Goal: Use online tool/utility

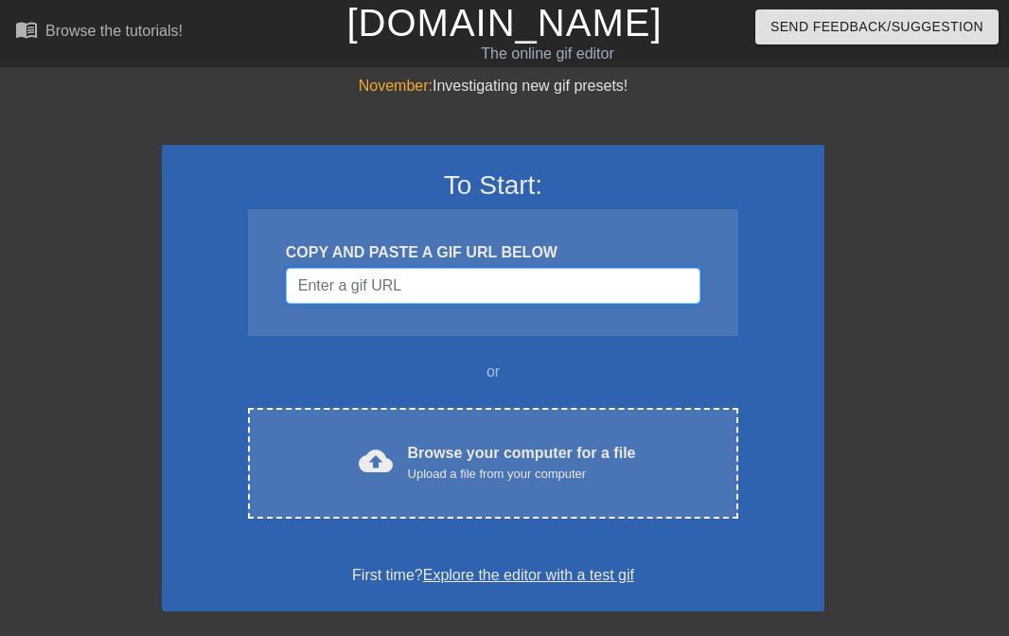
click at [375, 293] on input "Username" at bounding box center [493, 286] width 415 height 36
paste input "[URL][DOMAIN_NAME][PERSON_NAME]"
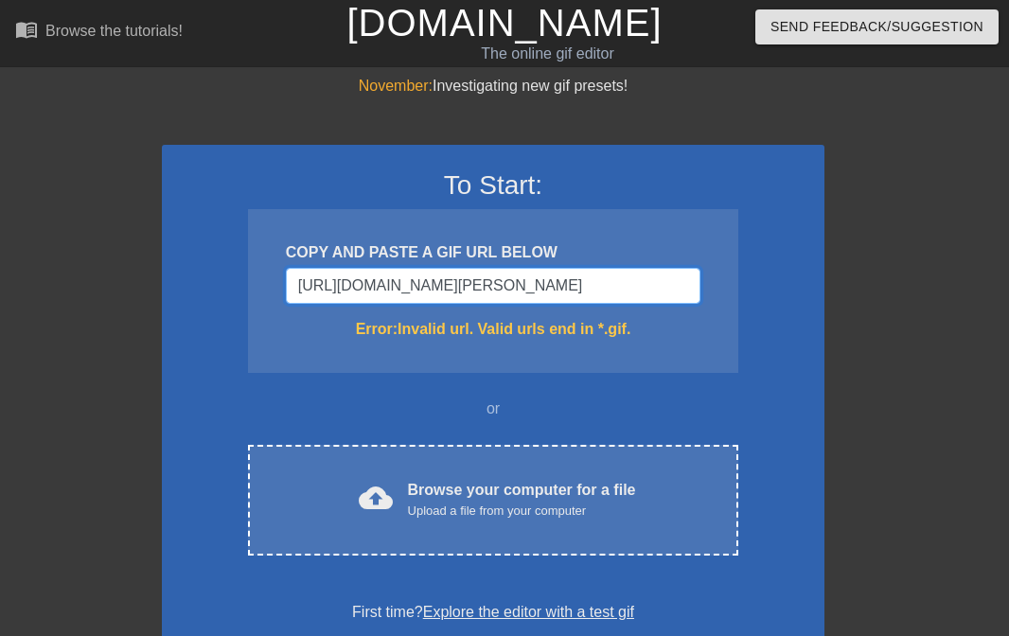
type input "[URL][DOMAIN_NAME][PERSON_NAME]"
drag, startPoint x: 696, startPoint y: 282, endPoint x: 144, endPoint y: 299, distance: 552.1
click at [144, 299] on div "November: Investigating new gif presets! To Start: COPY AND PASTE A GIF URL BEL…" at bounding box center [504, 557] width 1009 height 964
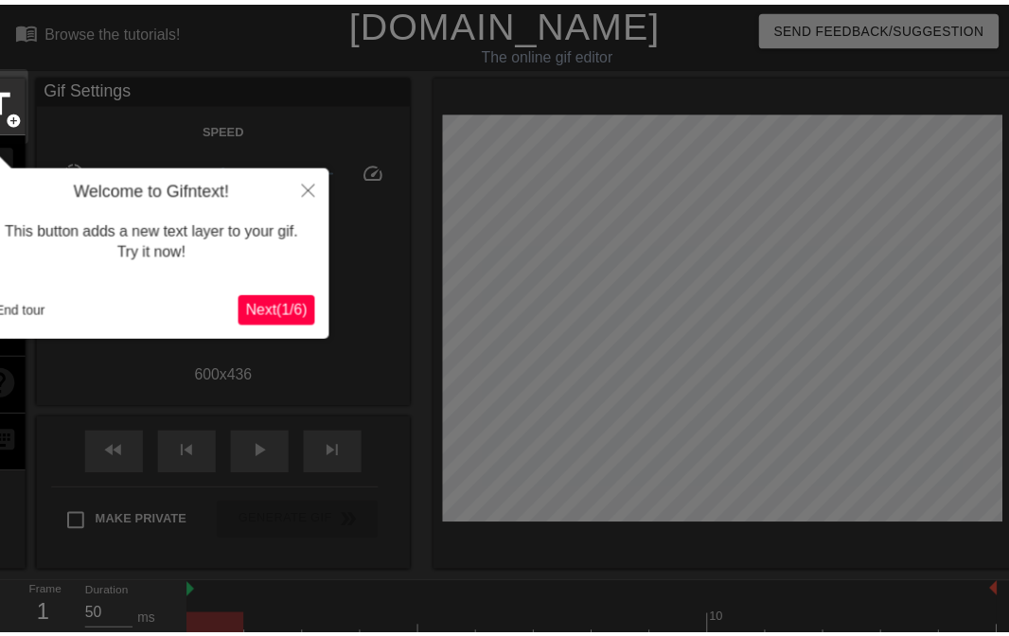
scroll to position [46, 0]
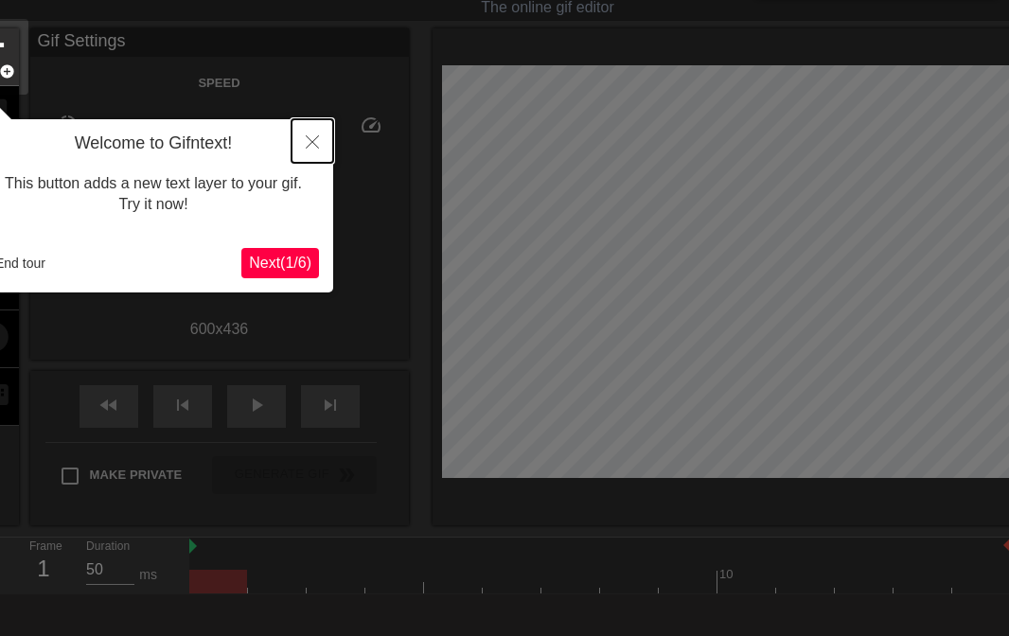
click at [309, 140] on icon "Close" at bounding box center [312, 141] width 13 height 13
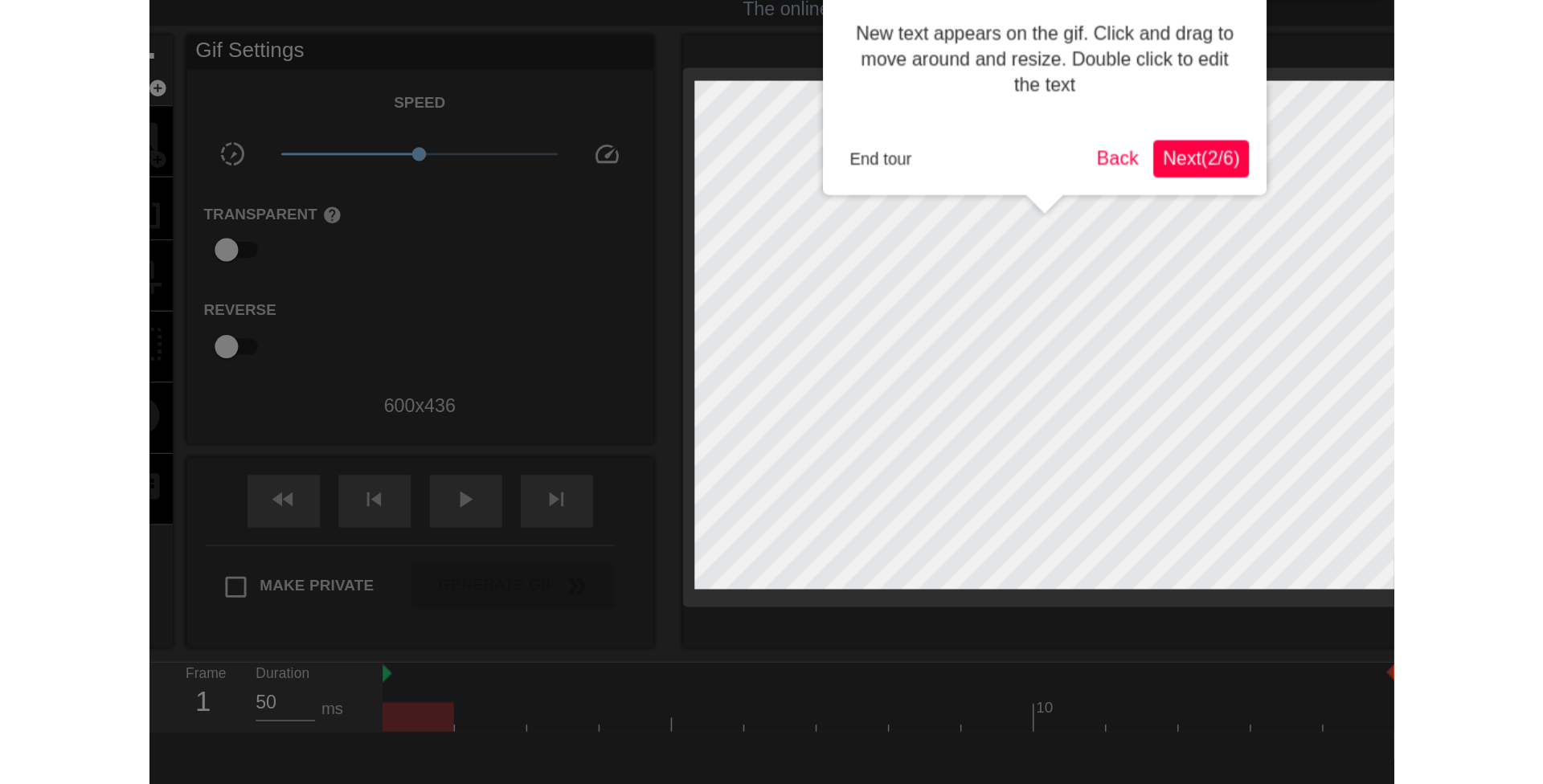
scroll to position [0, 0]
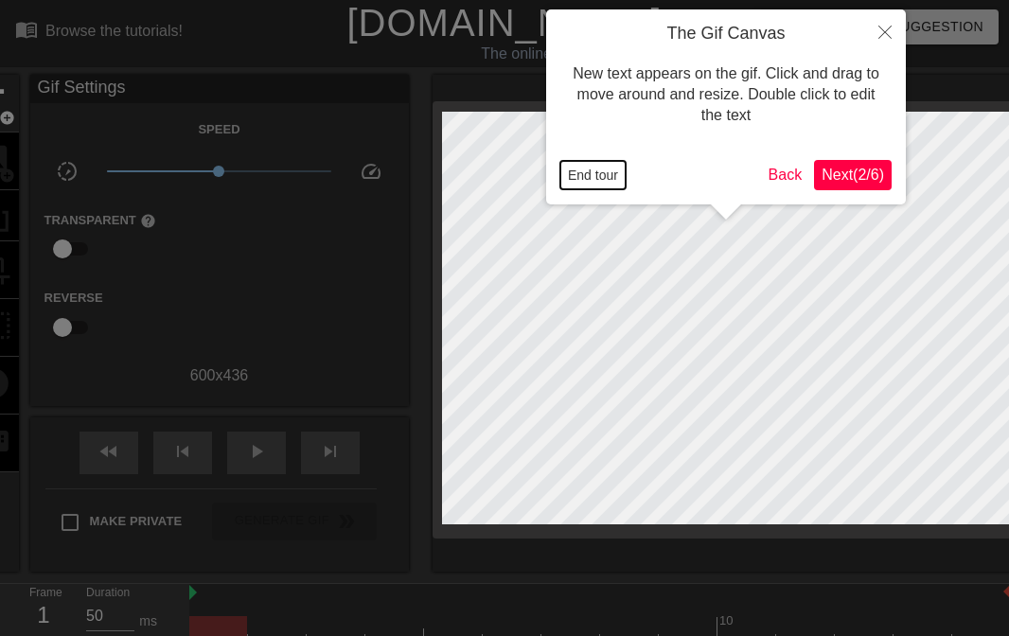
click at [601, 175] on button "End tour" at bounding box center [592, 175] width 65 height 28
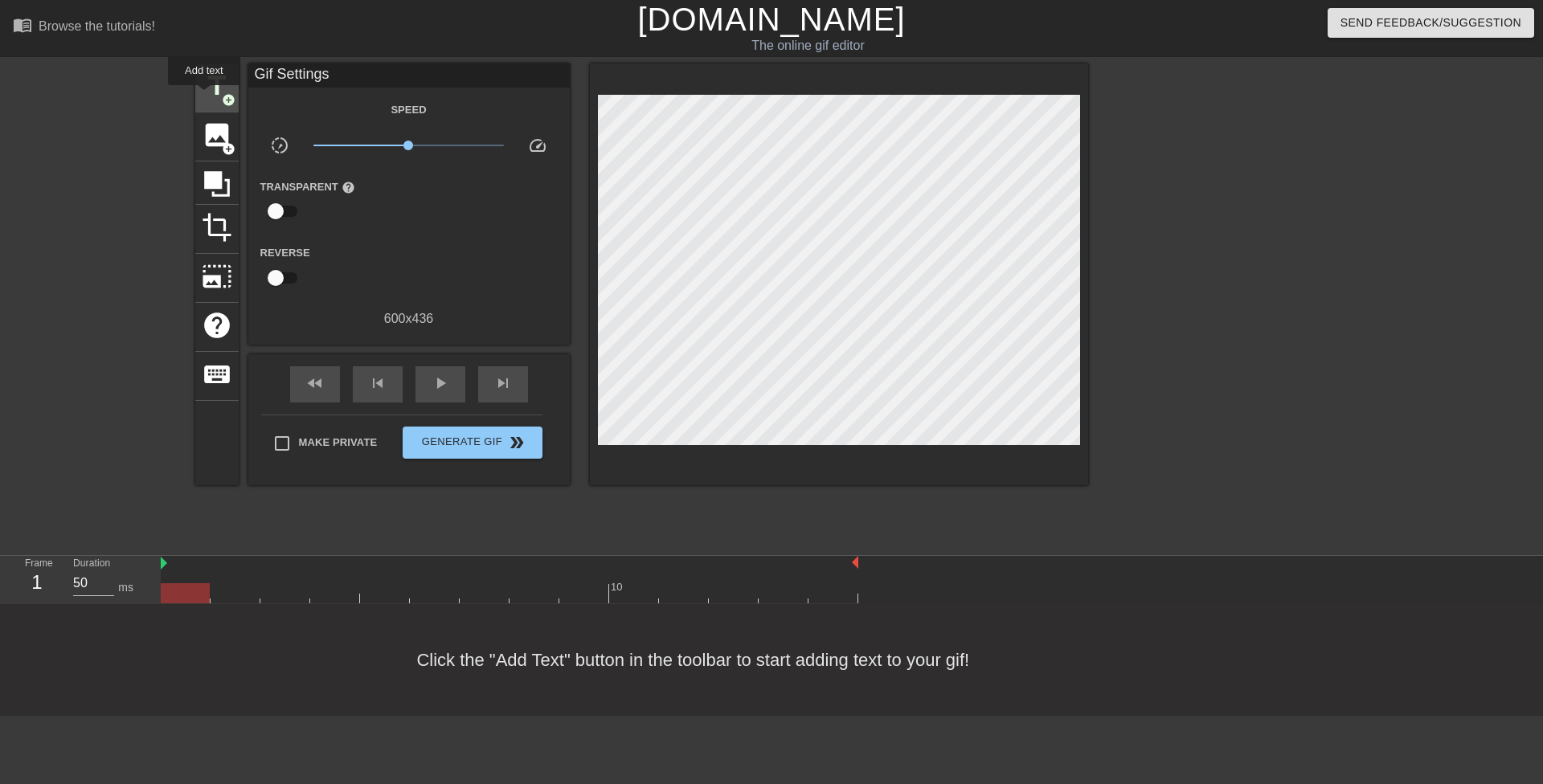
click at [204, 97] on span "title" at bounding box center [217, 86] width 31 height 31
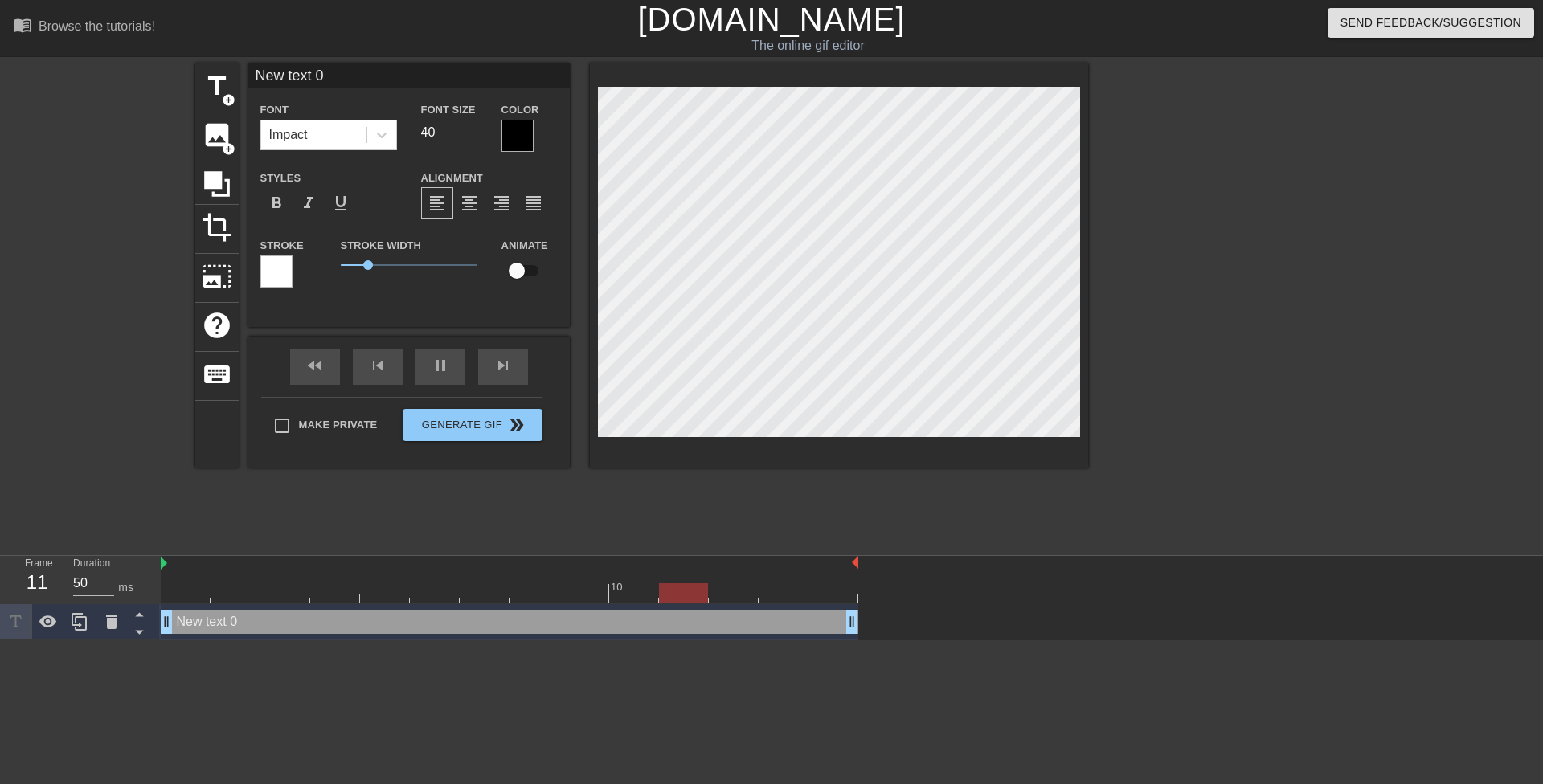
scroll to position [3, 5]
type input "N"
type textarea "N"
type input "No"
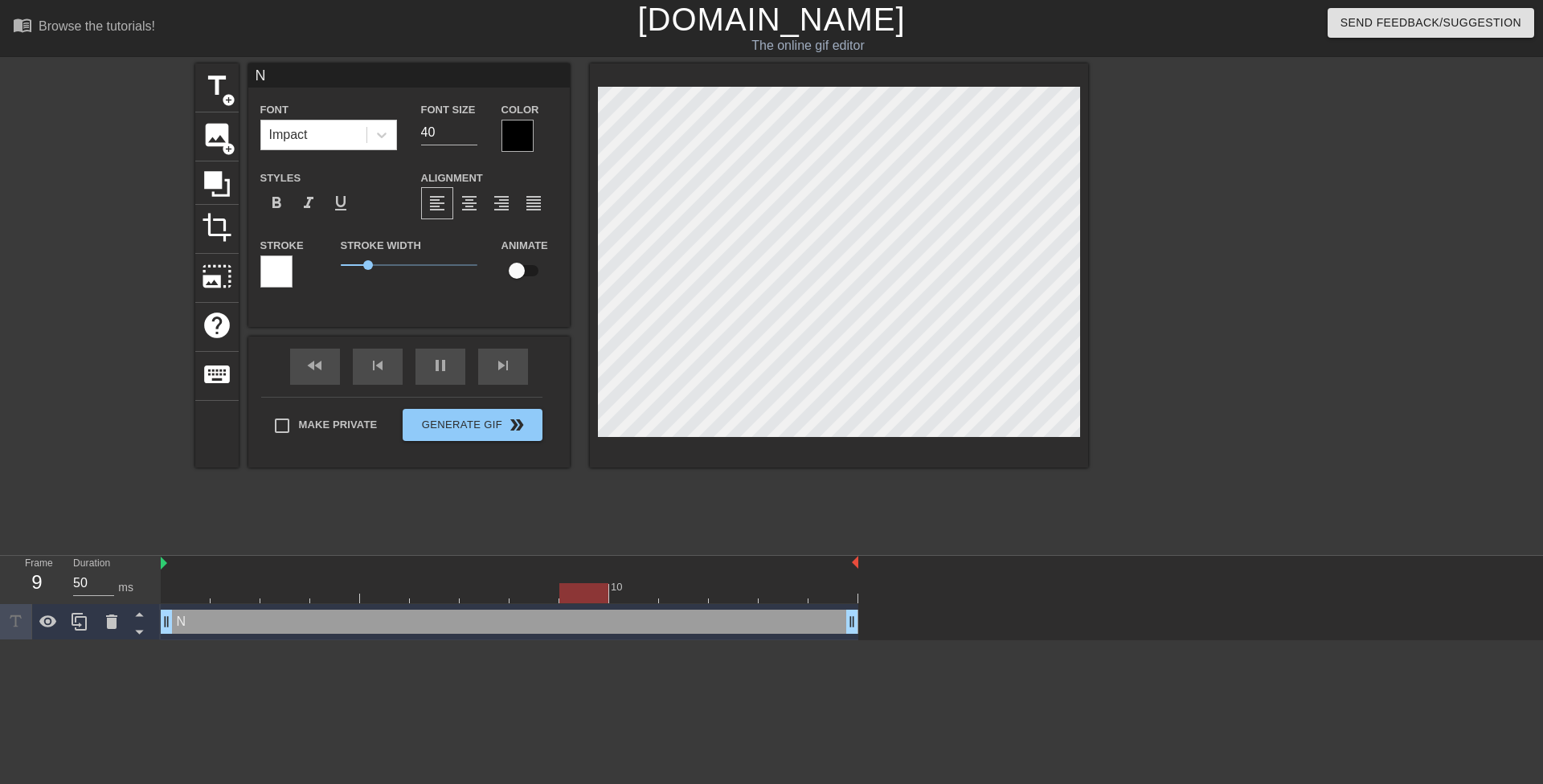
type textarea "No"
type input "N"
type textarea "N"
type input "NO"
type textarea "NO"
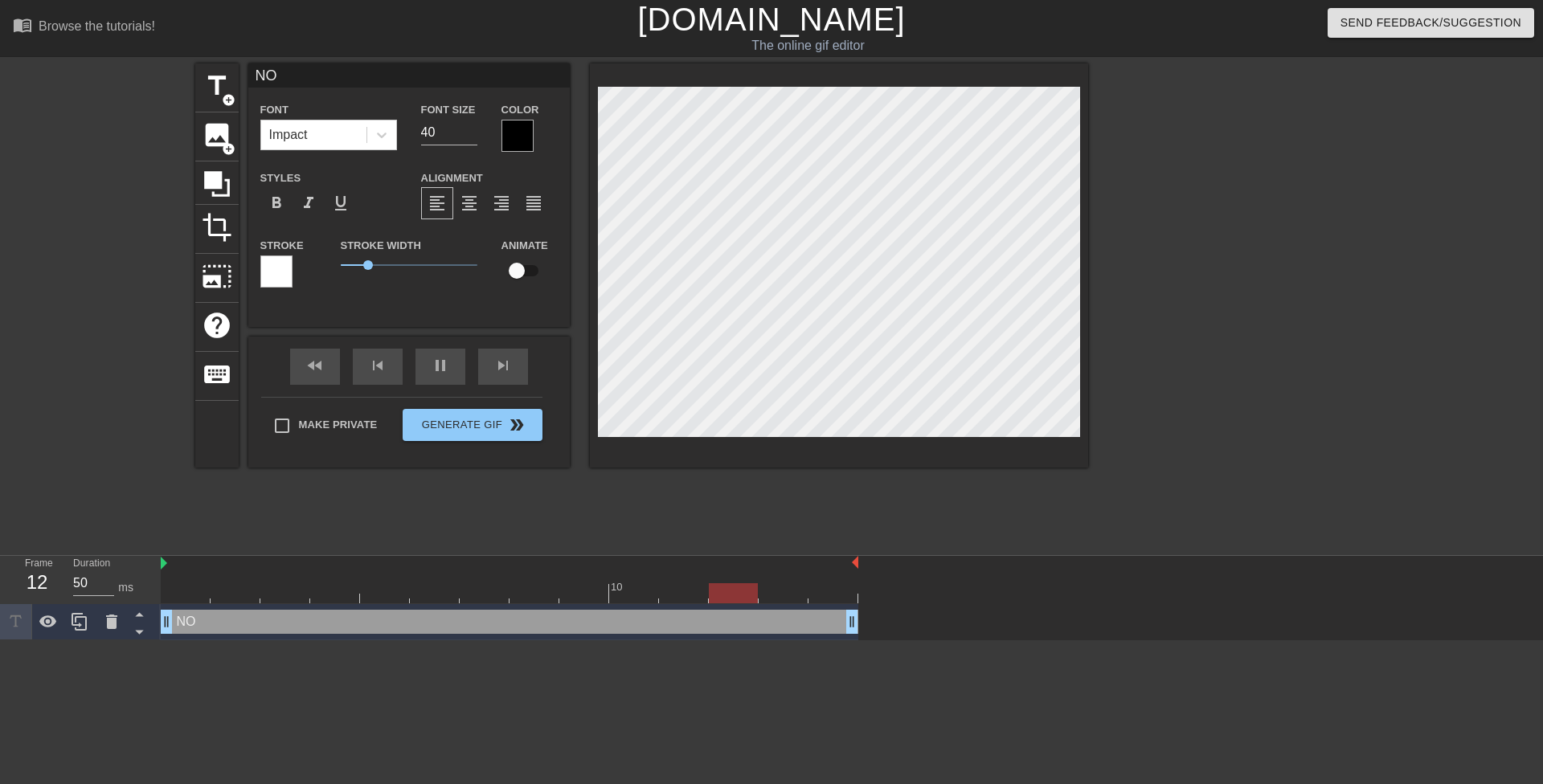
type input "NO"
type textarea "NO"
type input "NO J"
type textarea "NO J"
type input "NO JU"
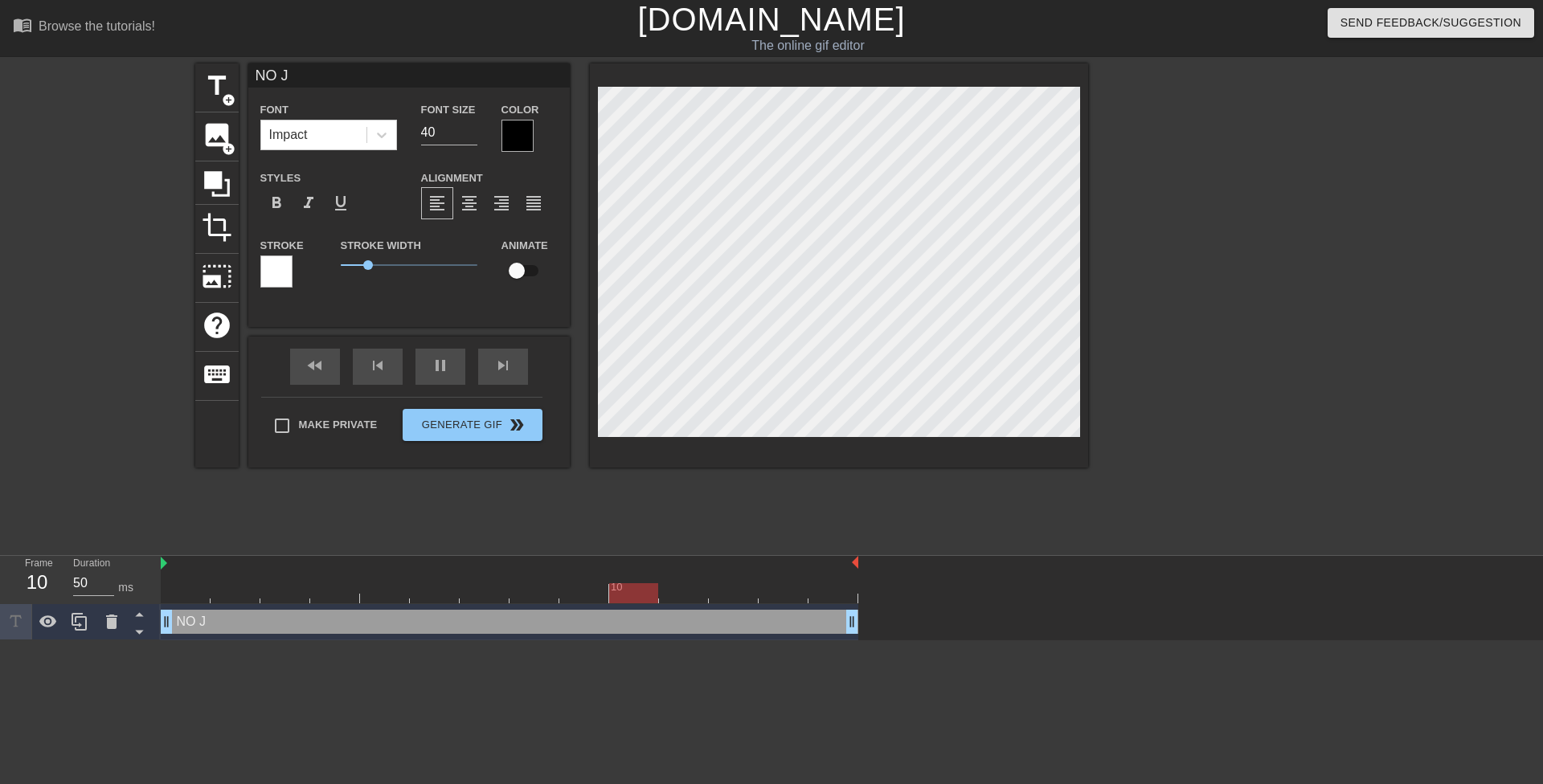
type textarea "NO JU"
type input "NO JUD"
type textarea "NO JUD"
type input "NO JU"
type textarea "NO JU"
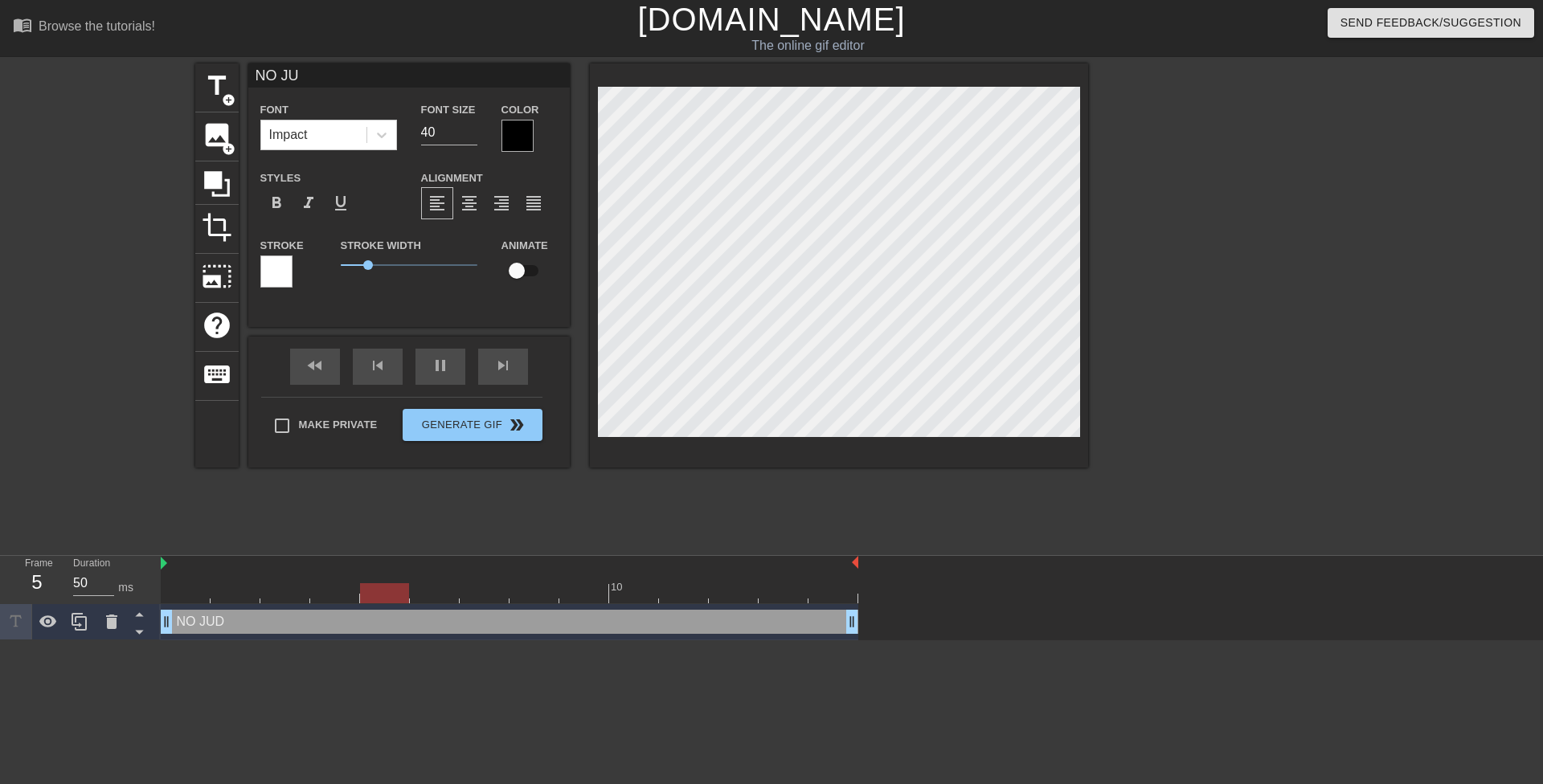
type input "NO JUR"
type textarea "NO JUR"
type input "NO JURY"
type textarea "NO JURY"
type input "NO JURY"
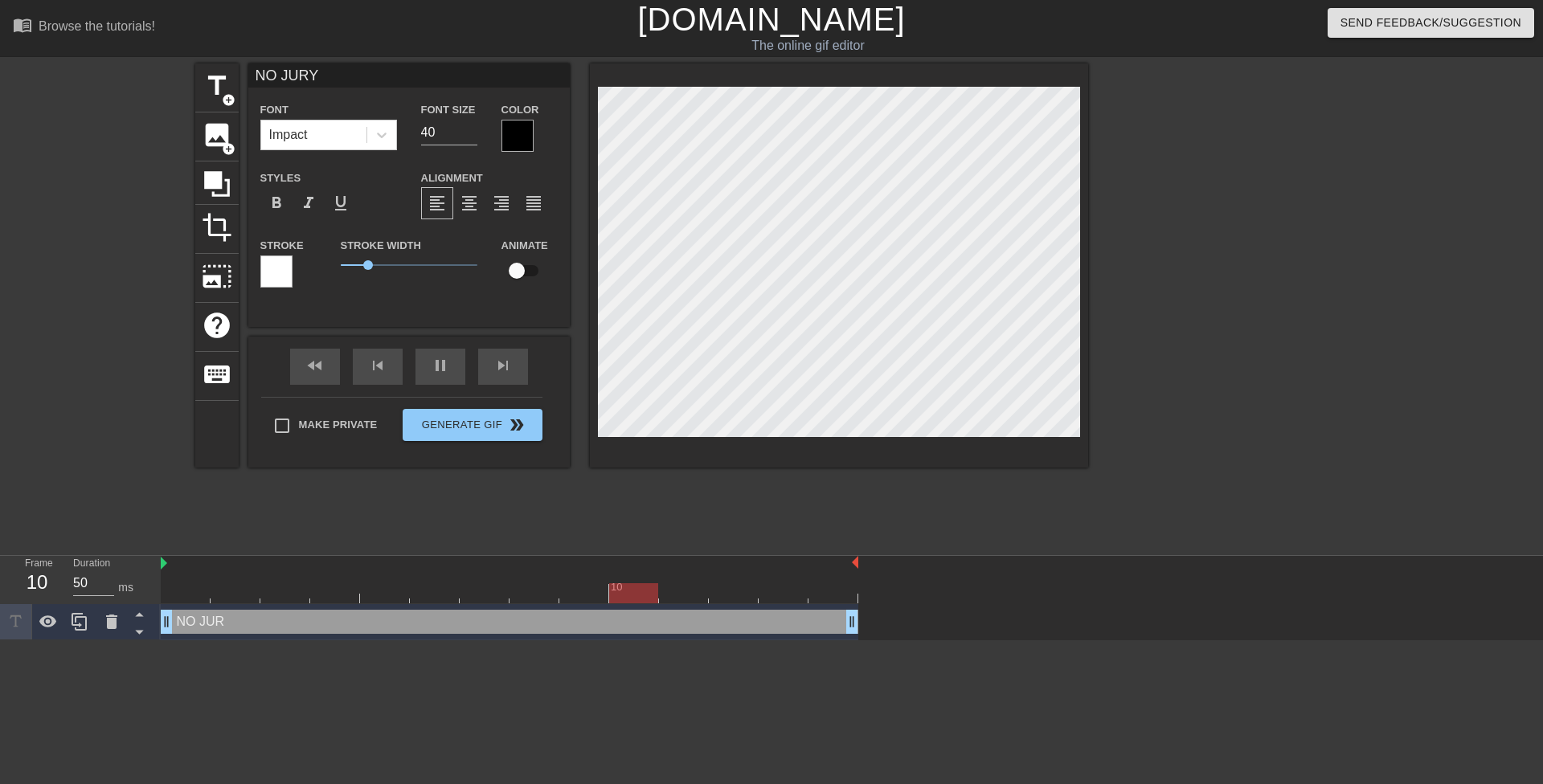
type textarea "NO JURY"
type input "NO JURY D"
type textarea "NO JURY D"
type input "NO JURY DU"
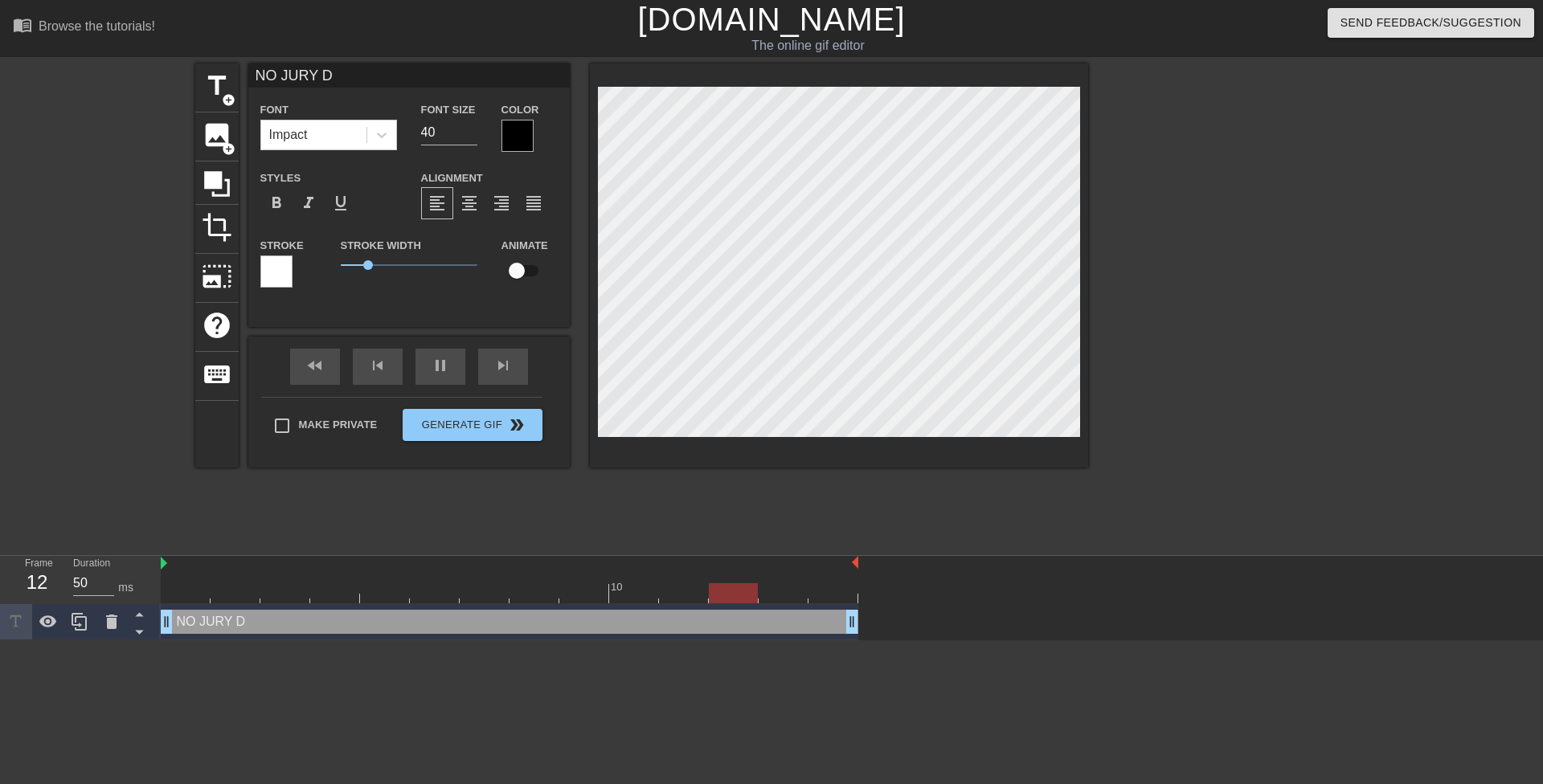
type textarea "NO JURY DU"
type input "NO JURY DUT"
type textarea "NO JURY DUT"
type input "NO JURY DUTY"
type textarea "NO JURY DUTY"
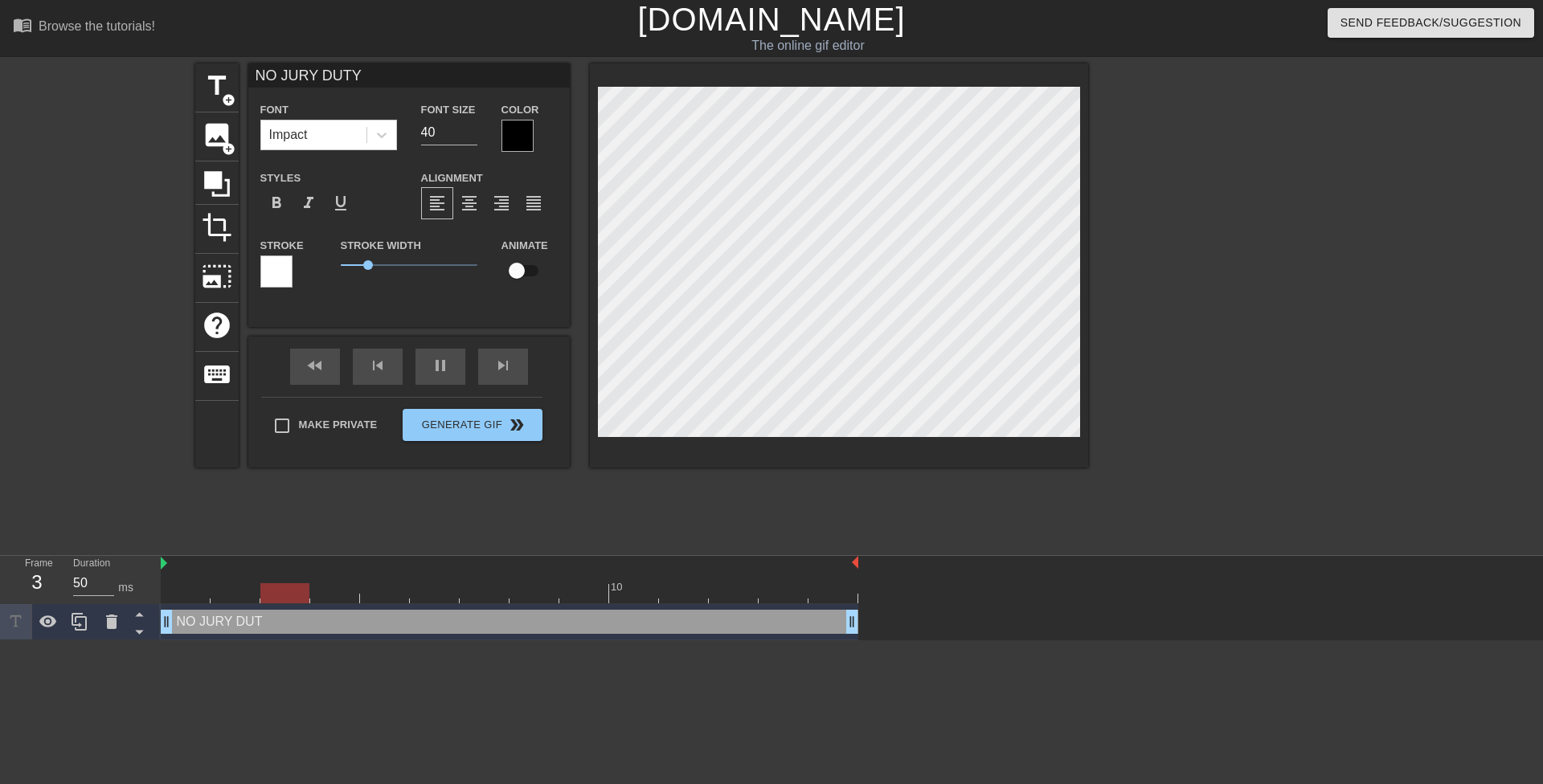
type input "NO JURY DUTY"
type textarea "NO JURY DUTY"
type input "NO JURY DUTY R"
type textarea "NO JURY DUTY R"
type input "NO JURY DUTY RO"
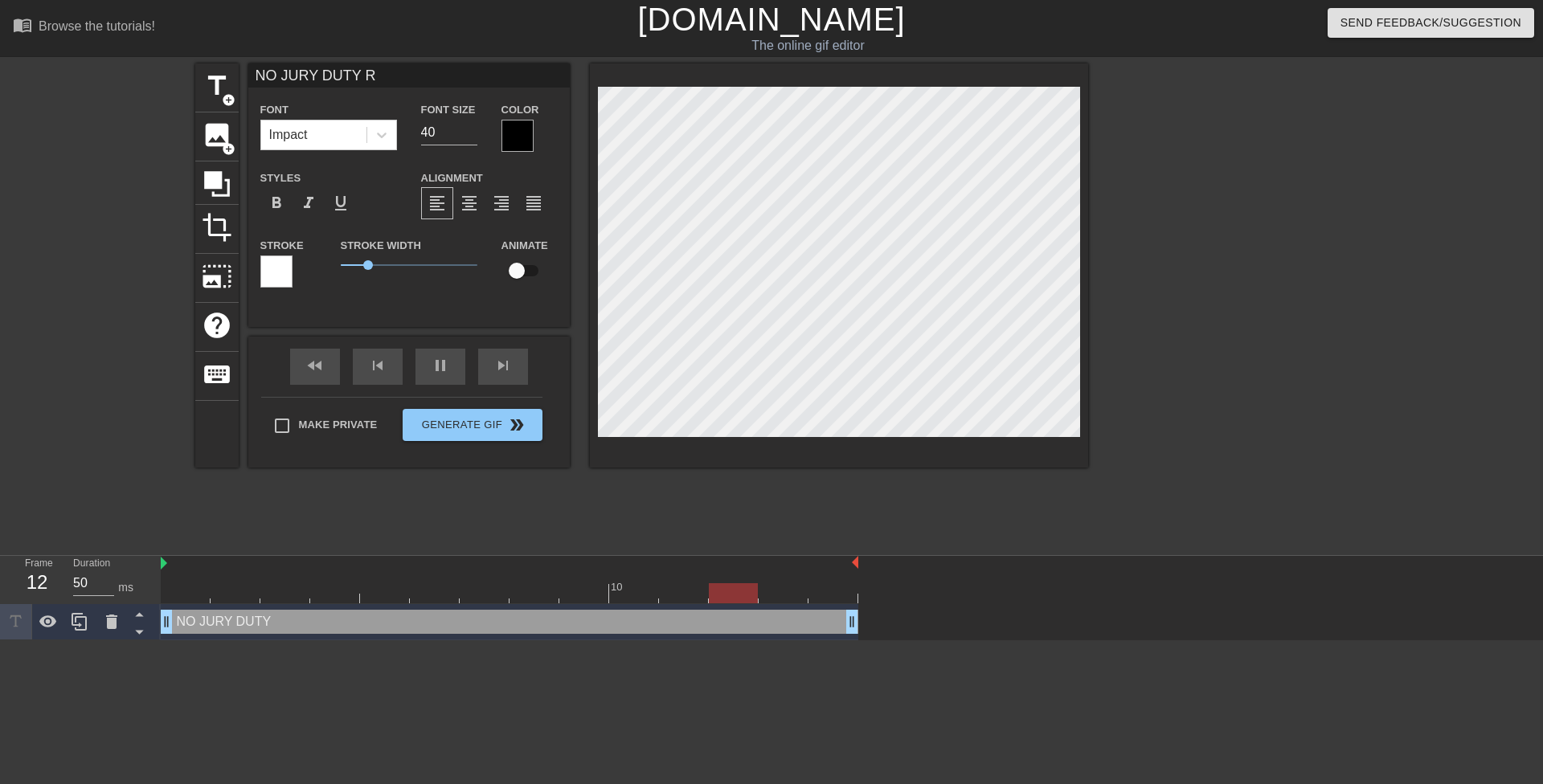
type textarea "NO JURY DUTY RO"
type input "NO JURY DUTY R"
type textarea "NO JURY DUTY R"
type input "NO JURY DUTY"
type textarea "NO JURY DUTY"
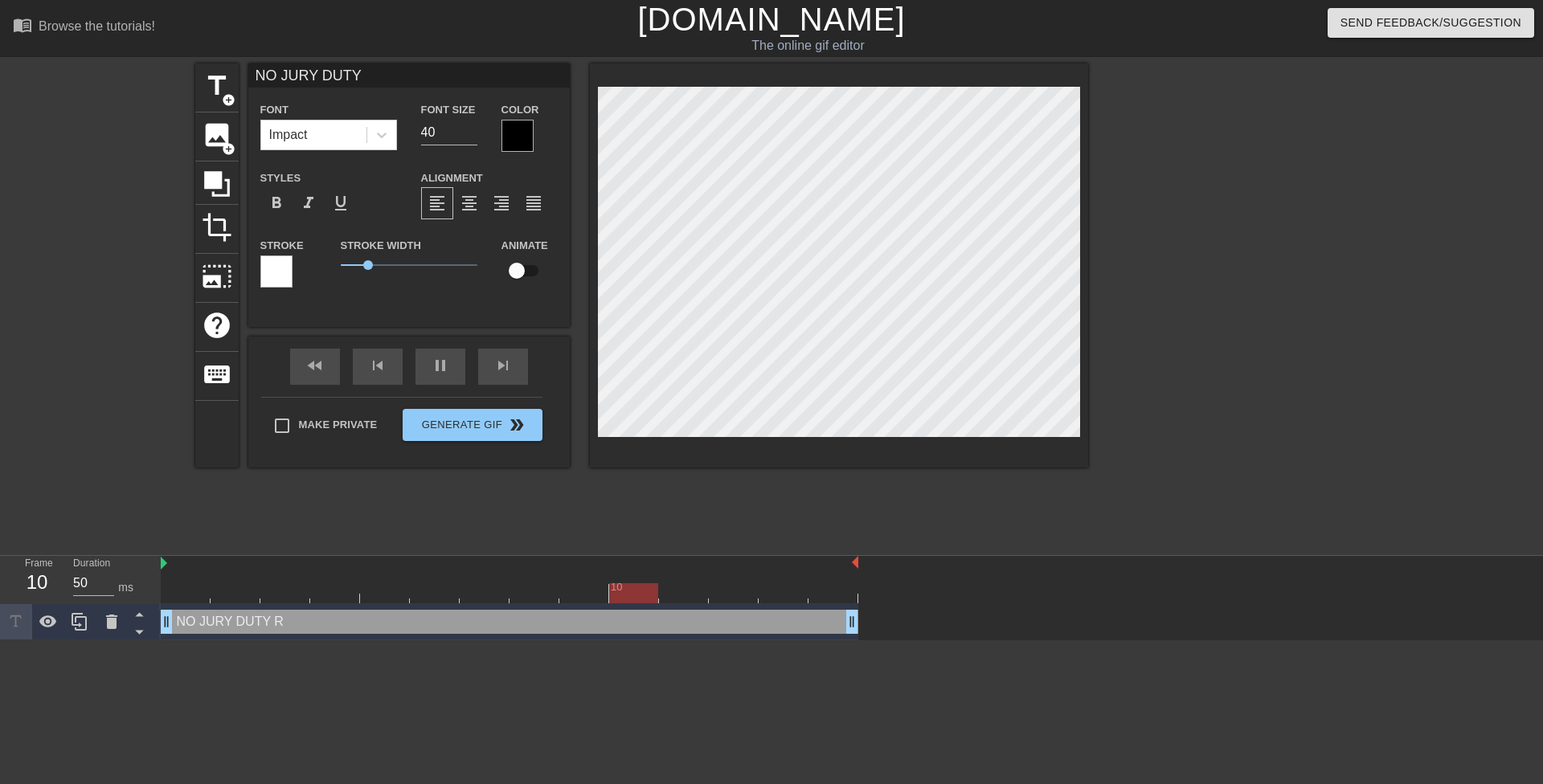
type input "NO JURY DUTY T"
type textarea "NO JURY DUTY T"
type input "NO JURY DUTY TO"
type textarea "NO JURY DUTY TO"
type input "NO JURY DUTY [PERSON_NAME]"
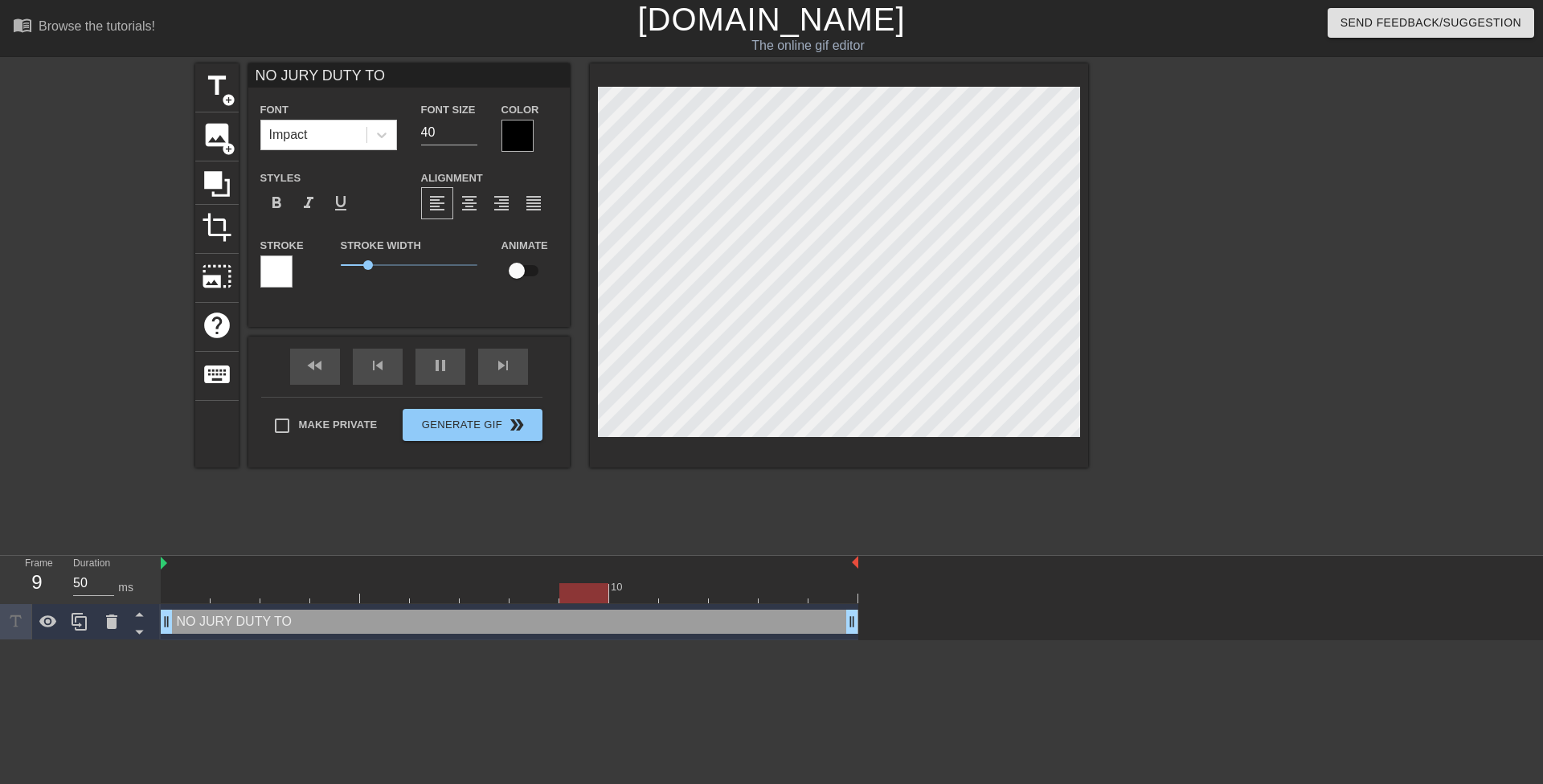
type textarea "NO JURY DUTY [PERSON_NAME]"
type input "NO JURY DUTY TODA"
type textarea "NO JURY DUTY TODA"
type input "NO JURY DUTY [DATE]"
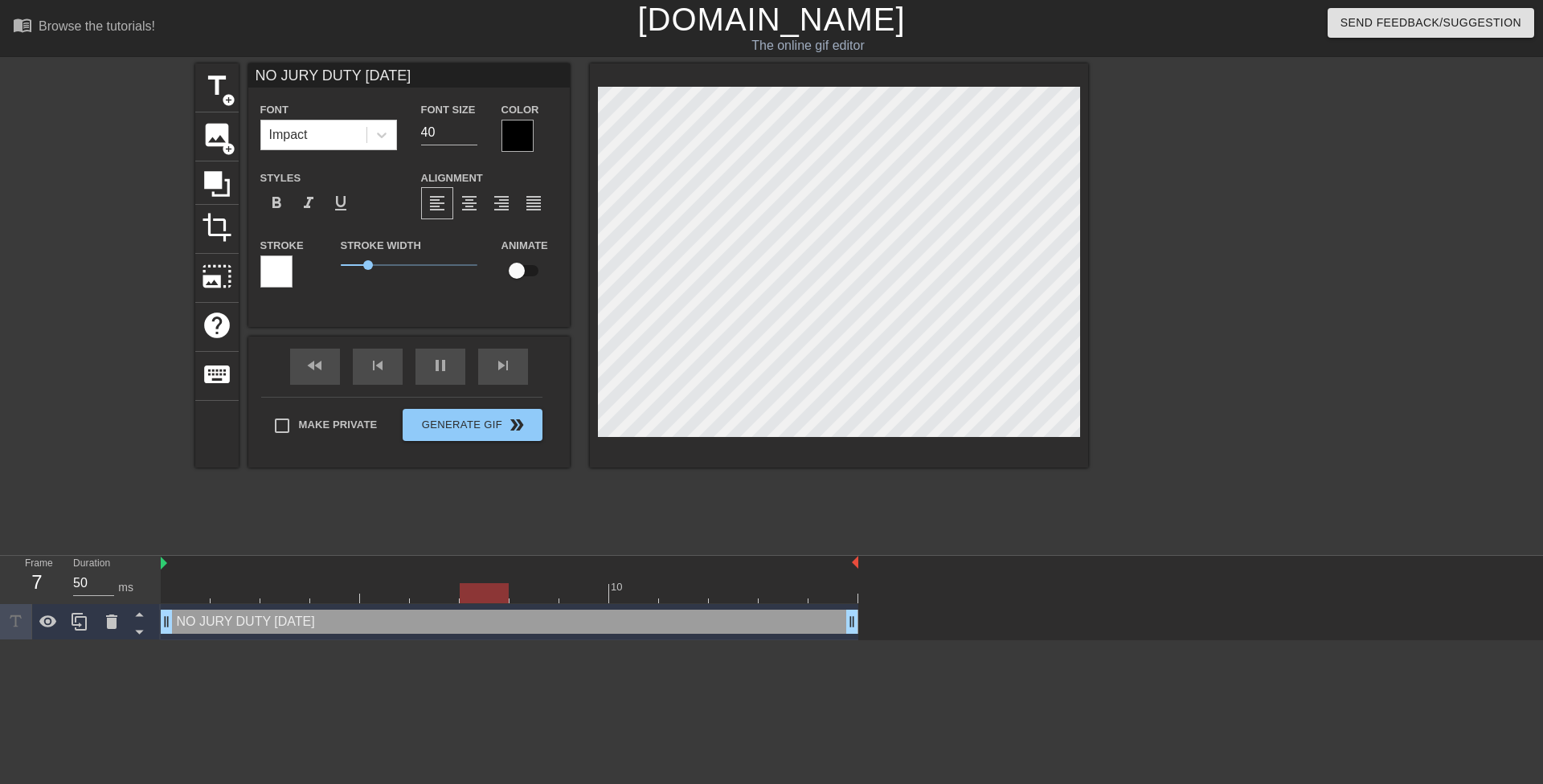
type textarea "NO JURY DUTY [DATE]"
click at [516, 130] on div at bounding box center [518, 136] width 32 height 32
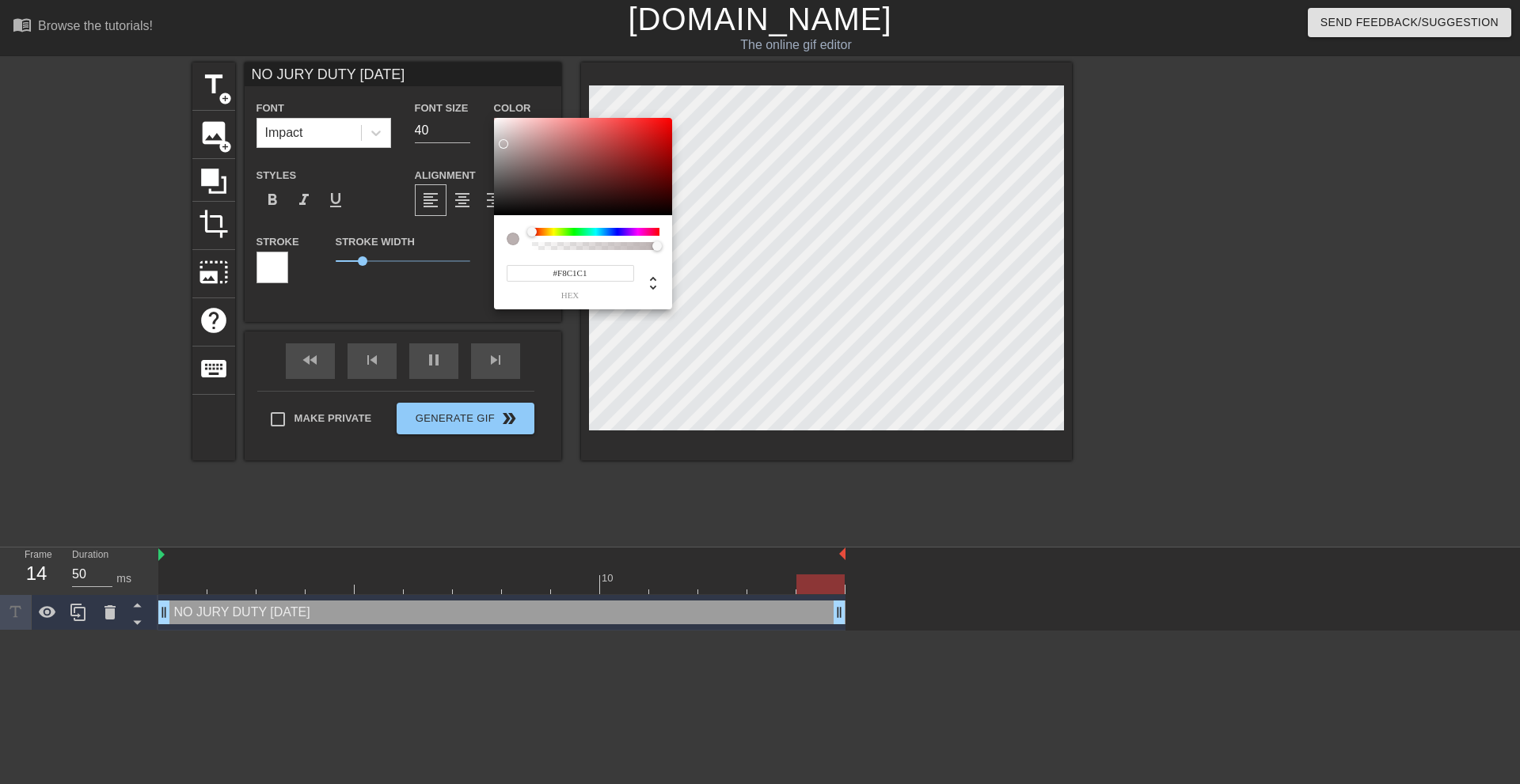
type input "#FFFFFF"
drag, startPoint x: 502, startPoint y: 144, endPoint x: 492, endPoint y: 94, distance: 51.0
click at [482, 92] on div "#FFFFFF hex" at bounding box center [760, 392] width 1520 height 784
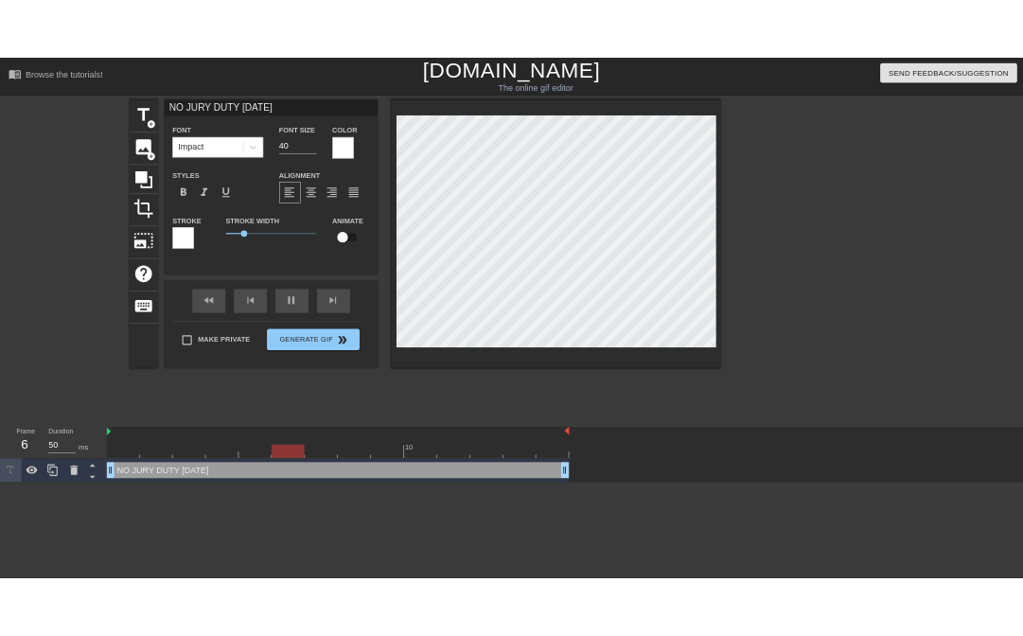
scroll to position [3, 2]
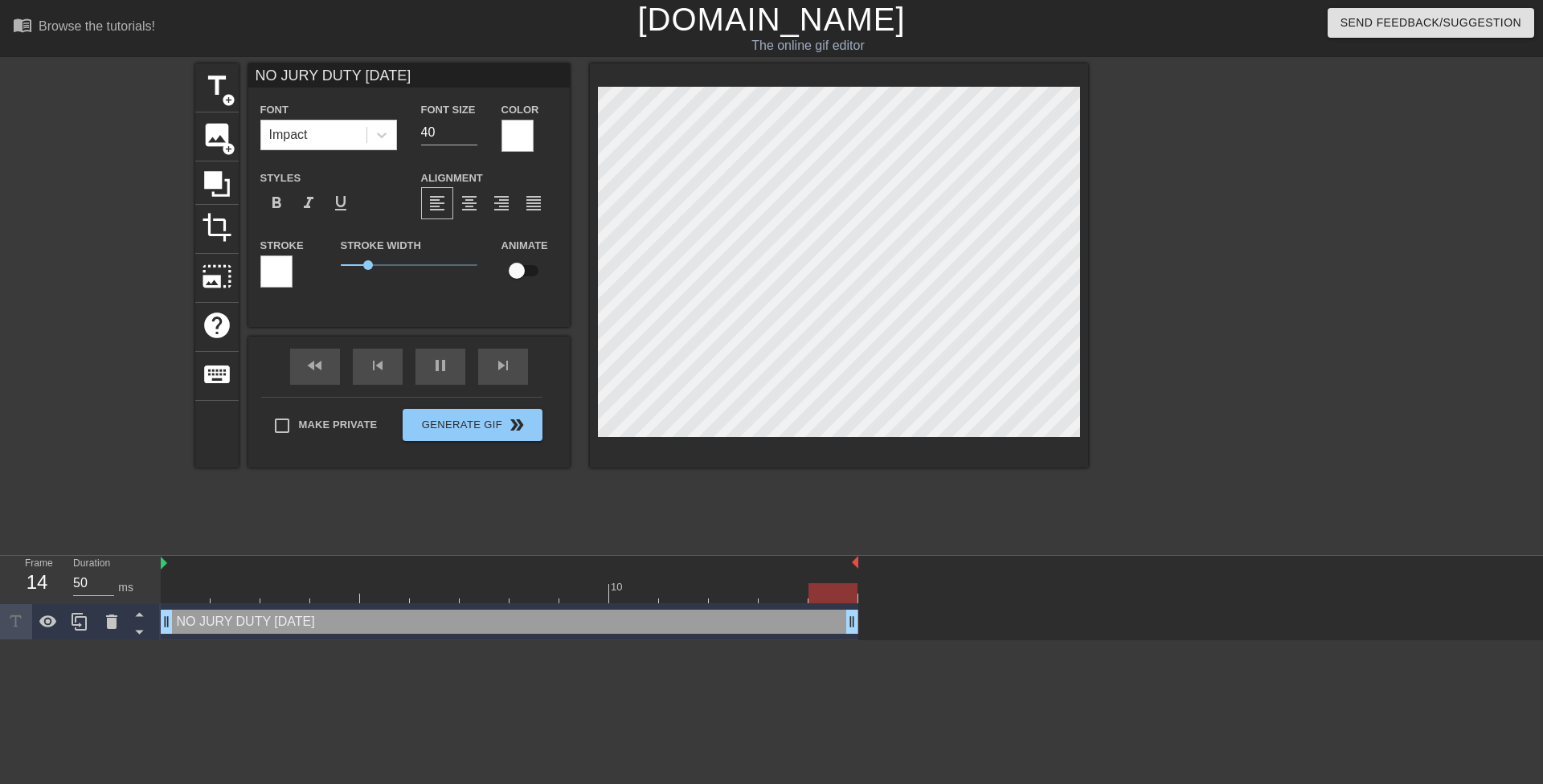
click at [509, 137] on div at bounding box center [518, 136] width 32 height 32
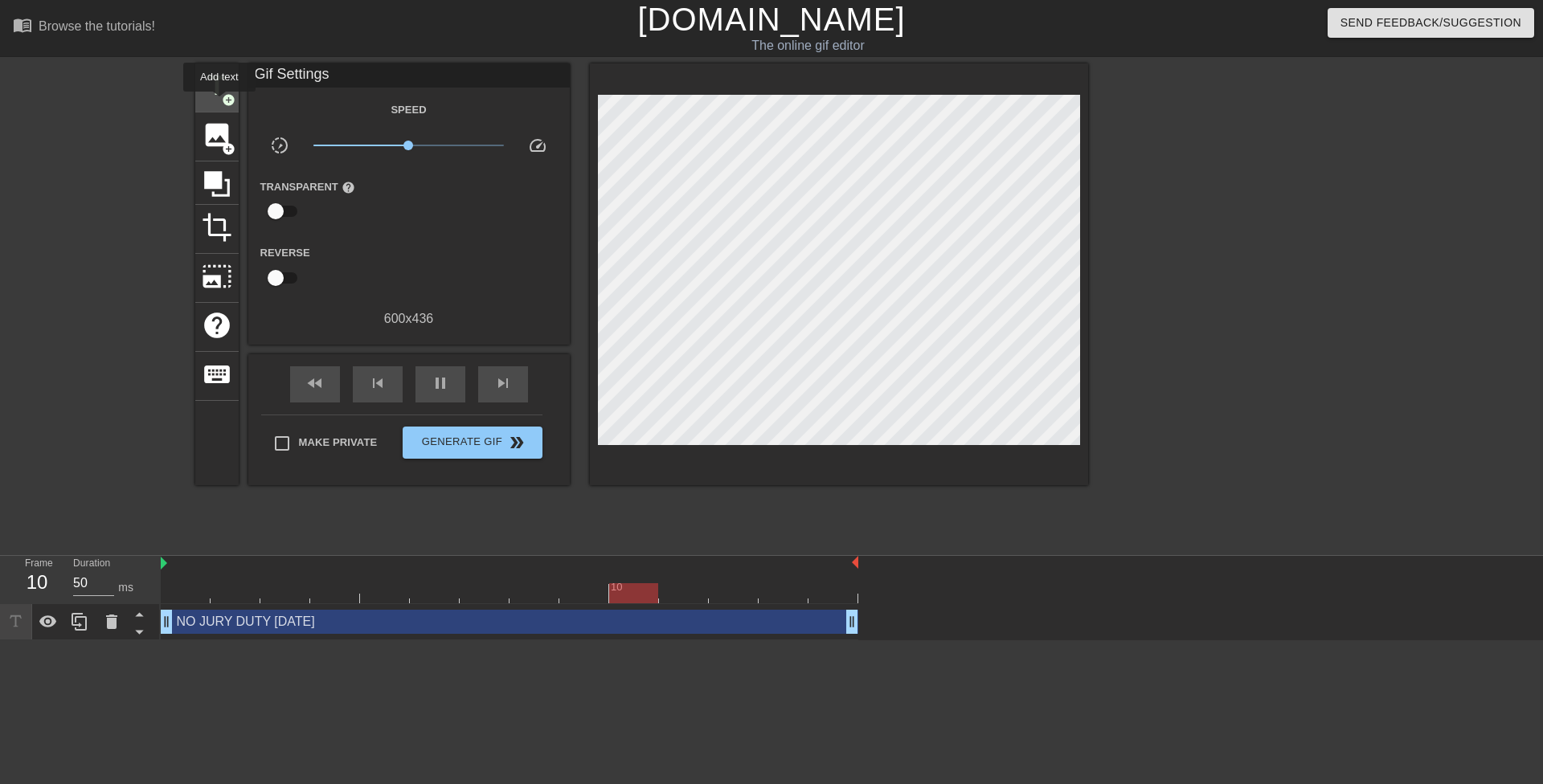
click at [219, 103] on div "title add_circle" at bounding box center [216, 88] width 43 height 49
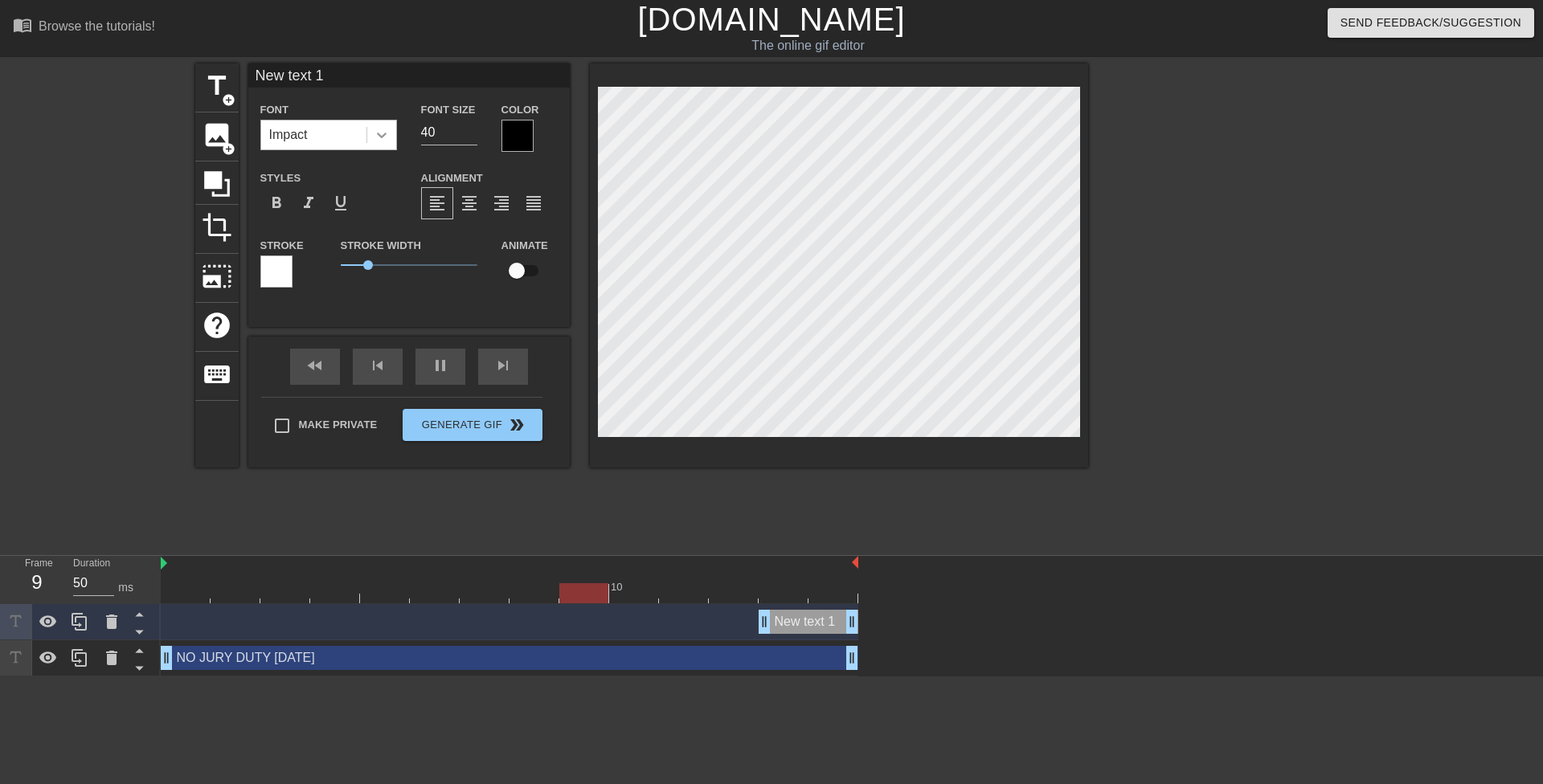
click at [375, 136] on icon at bounding box center [381, 135] width 16 height 16
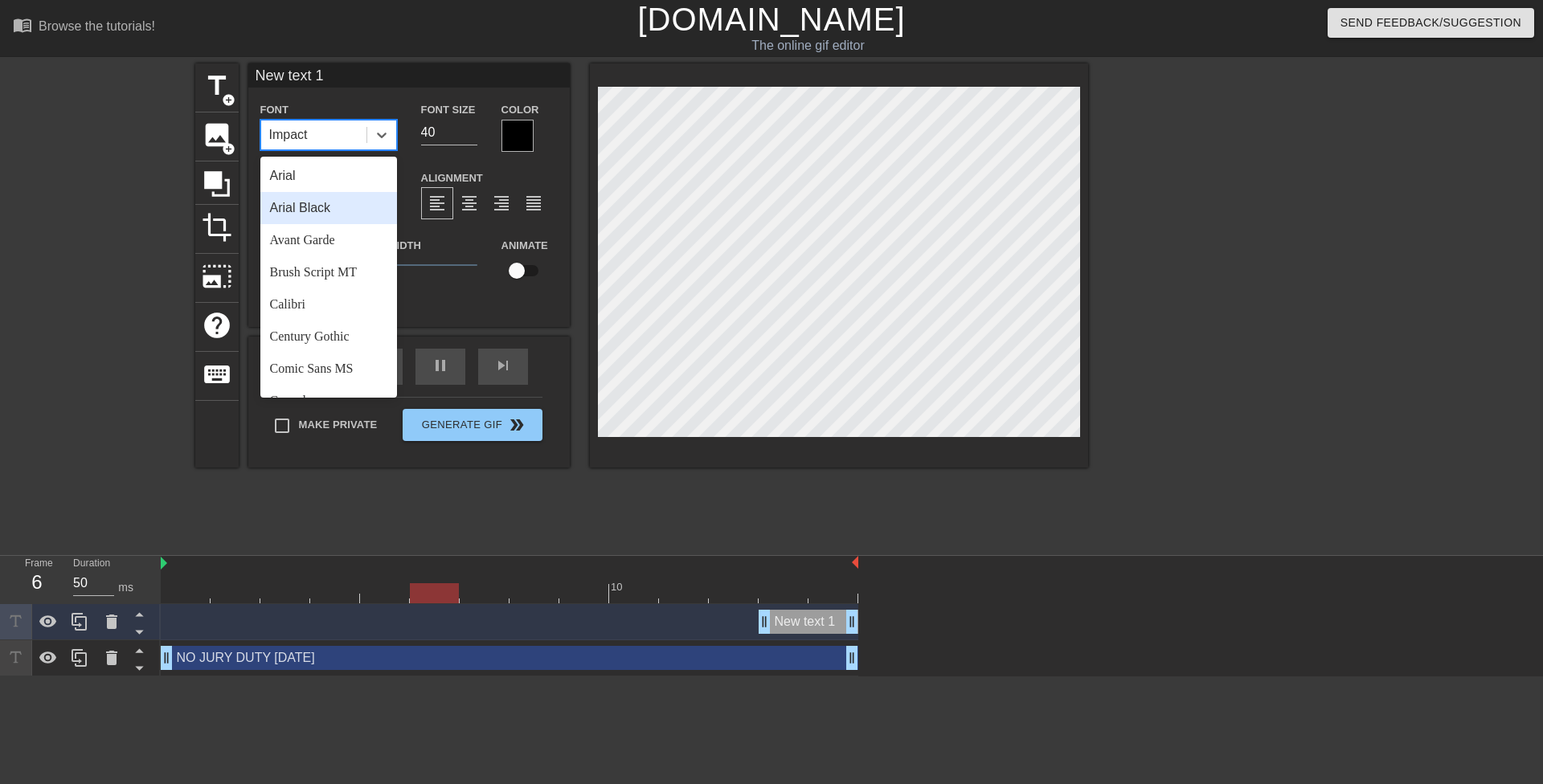
click at [856, 261] on div at bounding box center [1227, 305] width 241 height 482
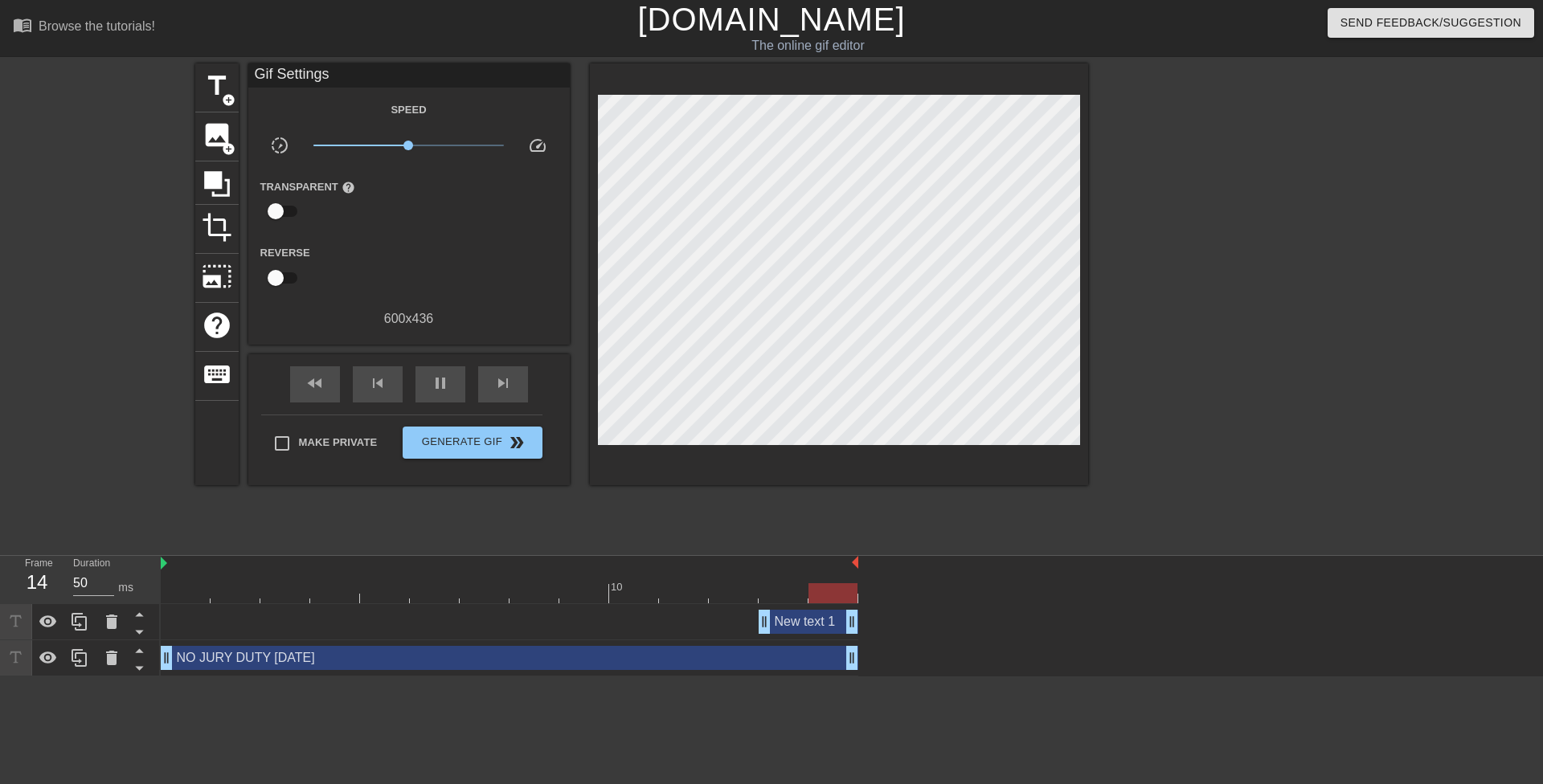
click at [818, 539] on div "New text 1 drag_handle drag_handle" at bounding box center [808, 621] width 99 height 24
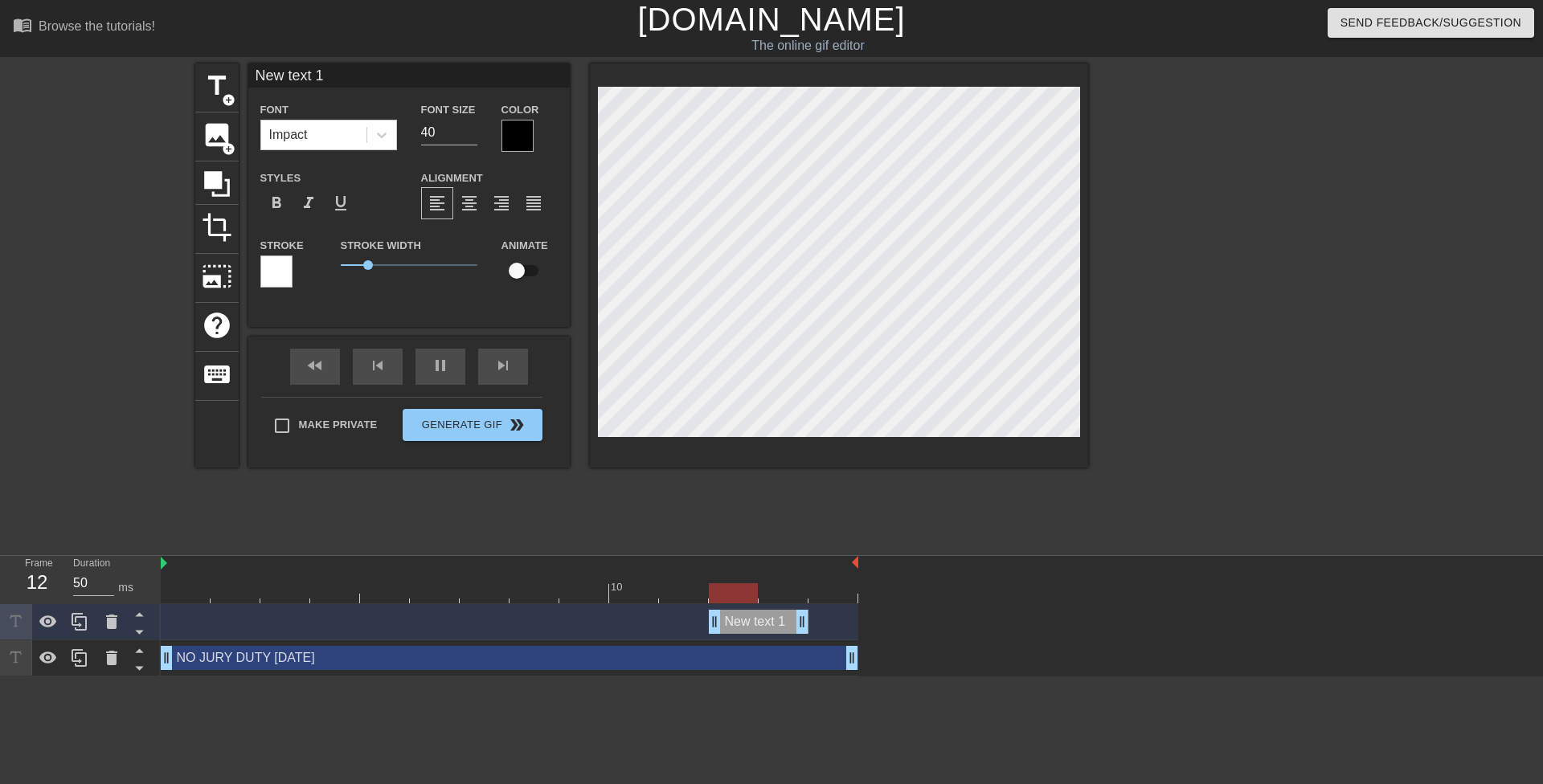
drag, startPoint x: 818, startPoint y: 624, endPoint x: 775, endPoint y: 565, distance: 73.0
click at [775, 539] on div "10 New text 1 drag_handle drag_handle NO JURY DUTY [DATE] drag_handle drag_hand…" at bounding box center [851, 616] width 1382 height 120
drag, startPoint x: 758, startPoint y: 615, endPoint x: 93, endPoint y: 615, distance: 665.0
click at [88, 539] on div "Frame 1 Duration 50 ms 10 New text 1 drag_handle drag_handle NO JURY DUTY [DATE…" at bounding box center [772, 616] width 1543 height 120
click at [113, 539] on icon at bounding box center [111, 621] width 11 height 14
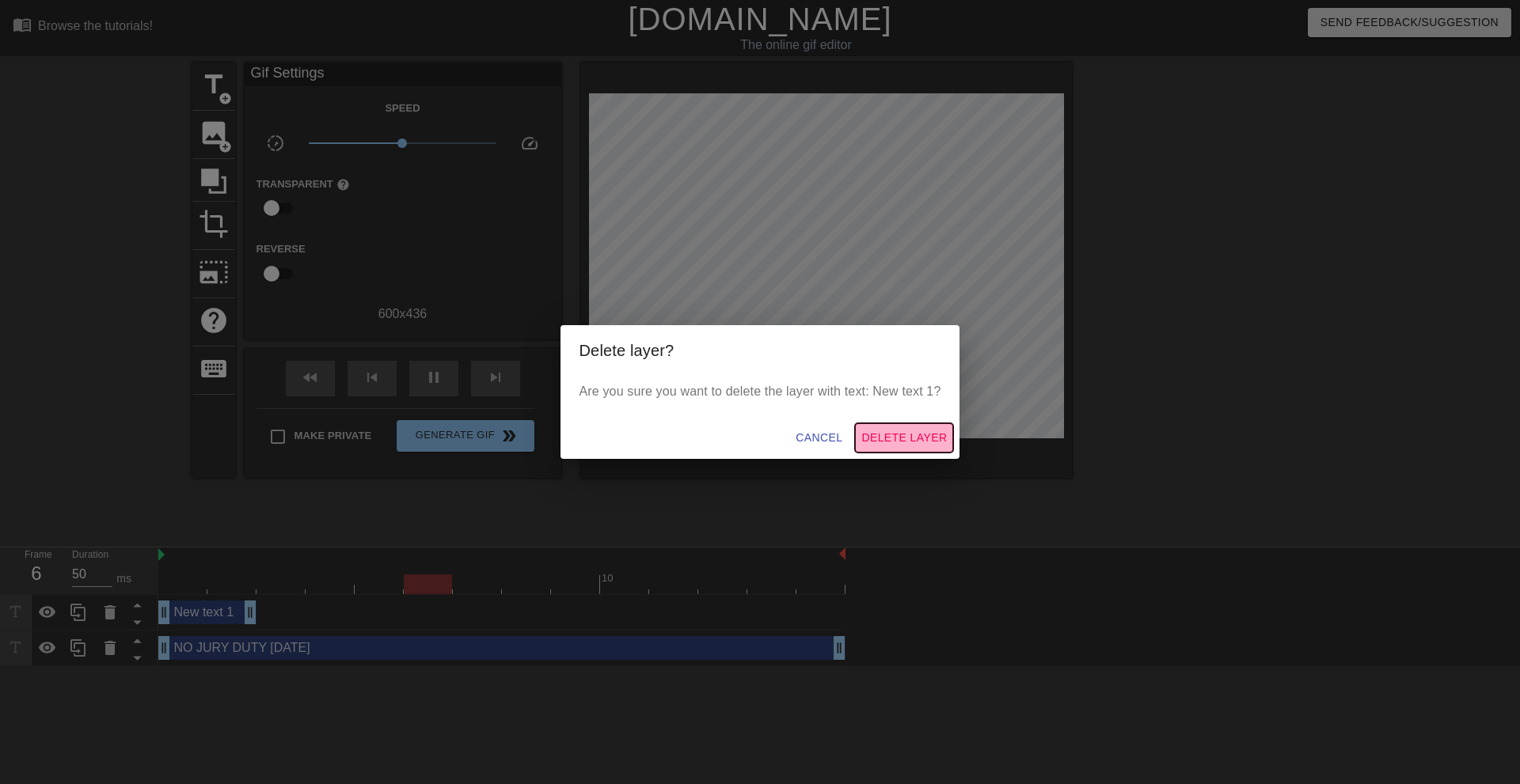
click at [843, 435] on span "Delete Layer" at bounding box center [904, 438] width 85 height 20
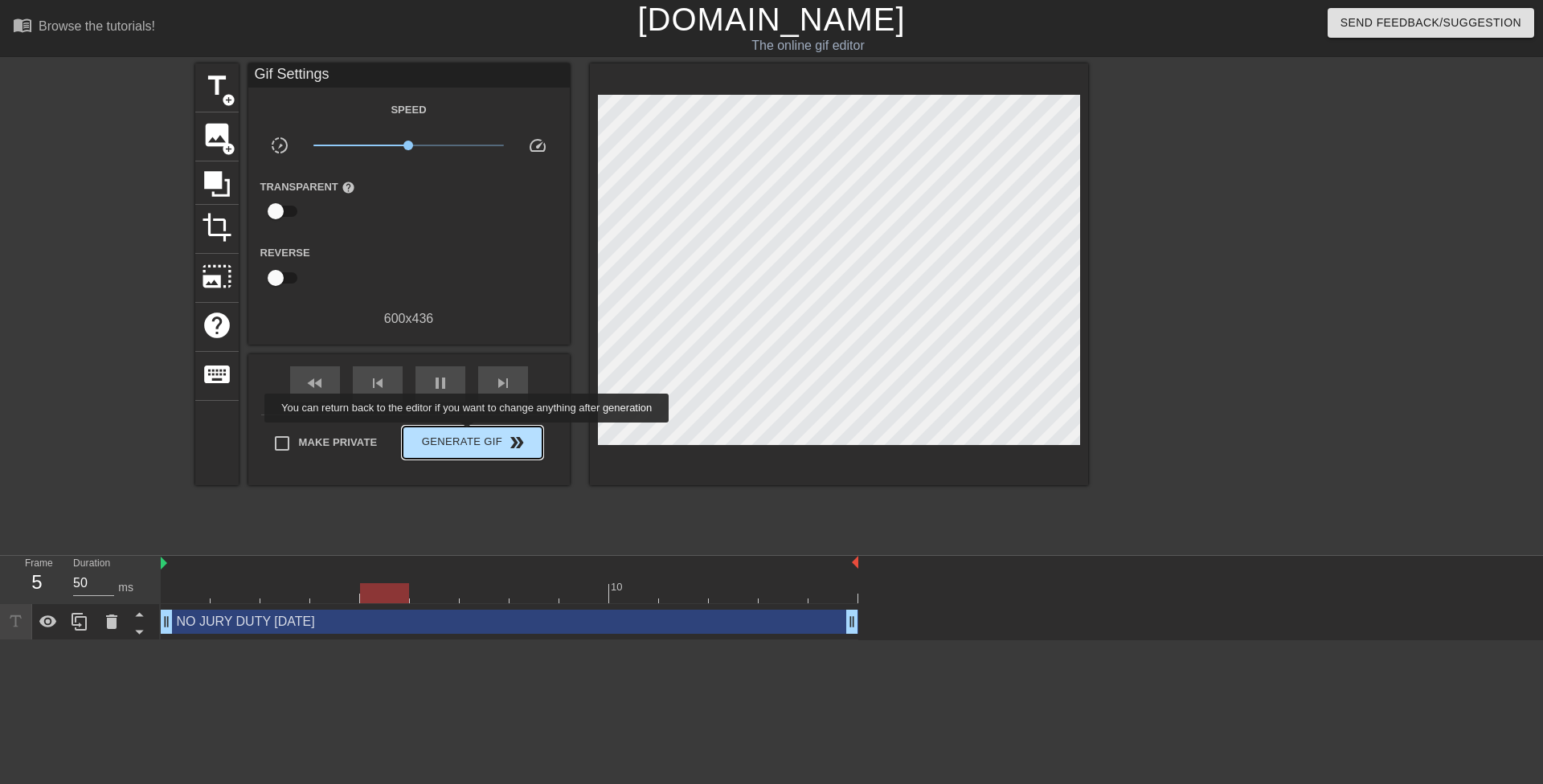
click at [469, 434] on span "Generate Gif double_arrow" at bounding box center [472, 442] width 126 height 20
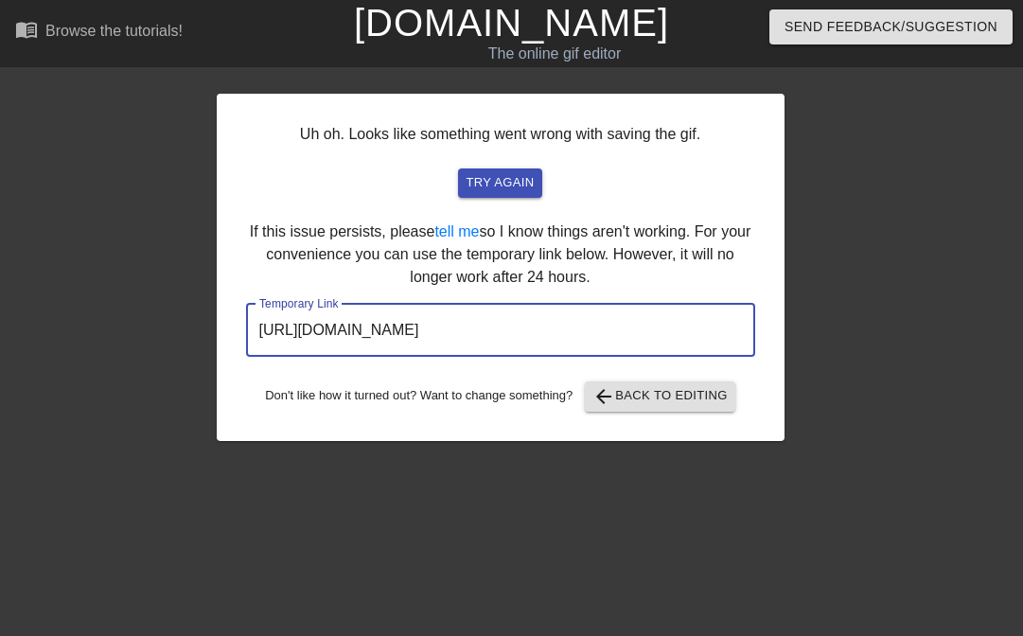
click at [603, 341] on input "[URL][DOMAIN_NAME]" at bounding box center [500, 330] width 509 height 53
click at [614, 331] on input "[URL][DOMAIN_NAME]" at bounding box center [500, 330] width 509 height 53
drag, startPoint x: 708, startPoint y: 331, endPoint x: 197, endPoint y: 323, distance: 511.2
click at [197, 323] on div "Uh oh. Looks like something went wrong with saving the gif. try again If this i…" at bounding box center [511, 258] width 1023 height 366
